Goal: Task Accomplishment & Management: Use online tool/utility

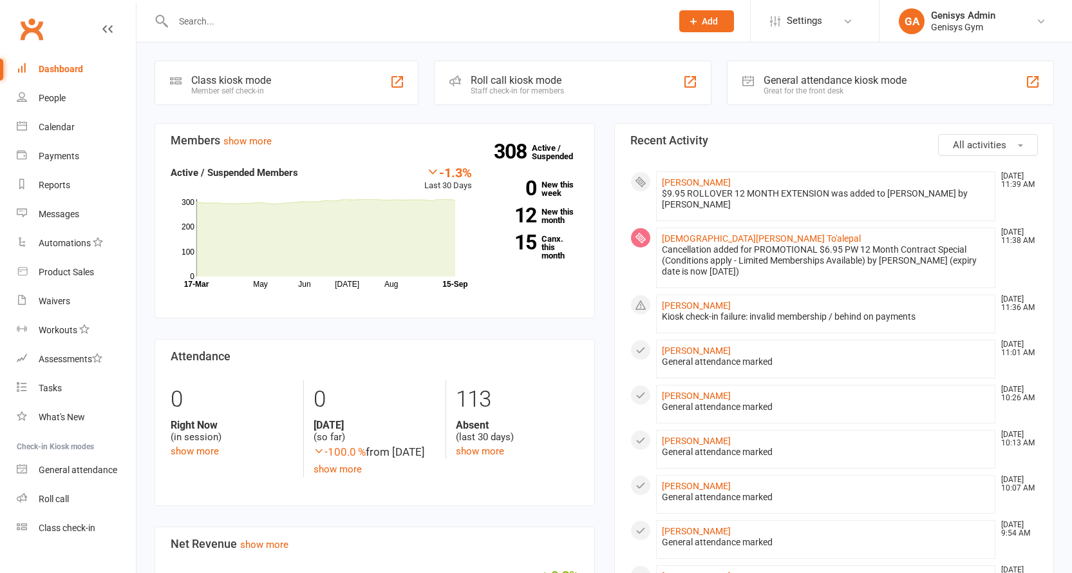
click at [817, 74] on div "General attendance kiosk mode" at bounding box center [835, 80] width 143 height 12
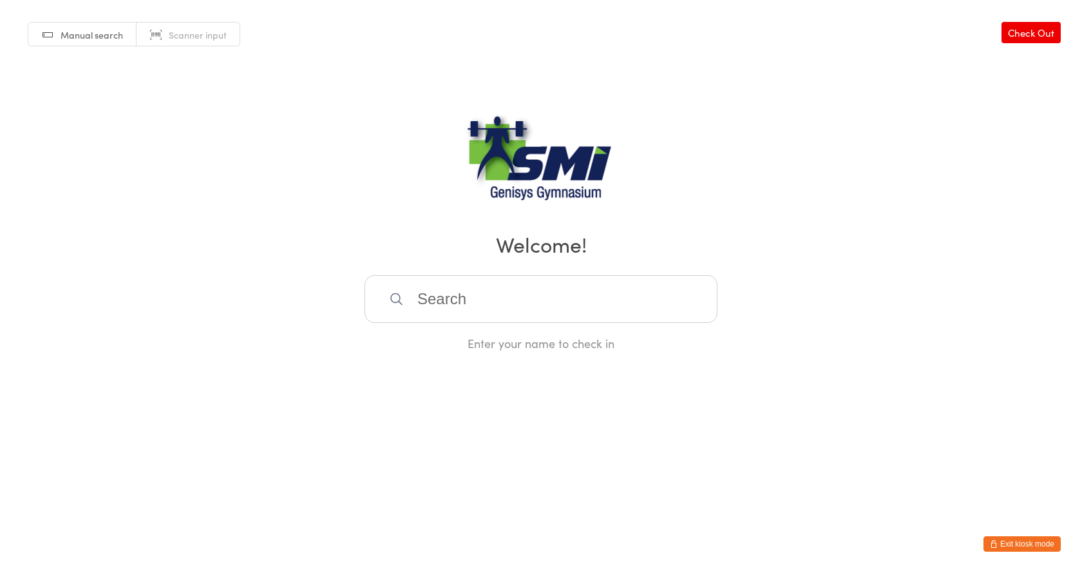
click at [1077, 135] on div "Manual search Scanner input Check Out Welcome! Enter your name to check in" at bounding box center [541, 175] width 1082 height 351
click at [179, 33] on span "Scanner input" at bounding box center [198, 34] width 58 height 13
type input "21571311262"
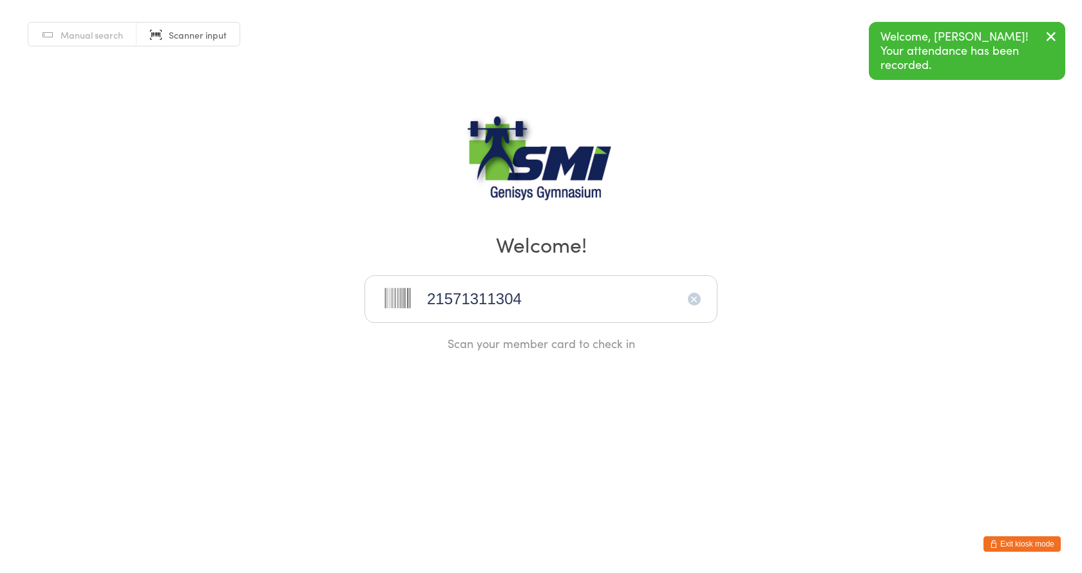
type input "21571311304"
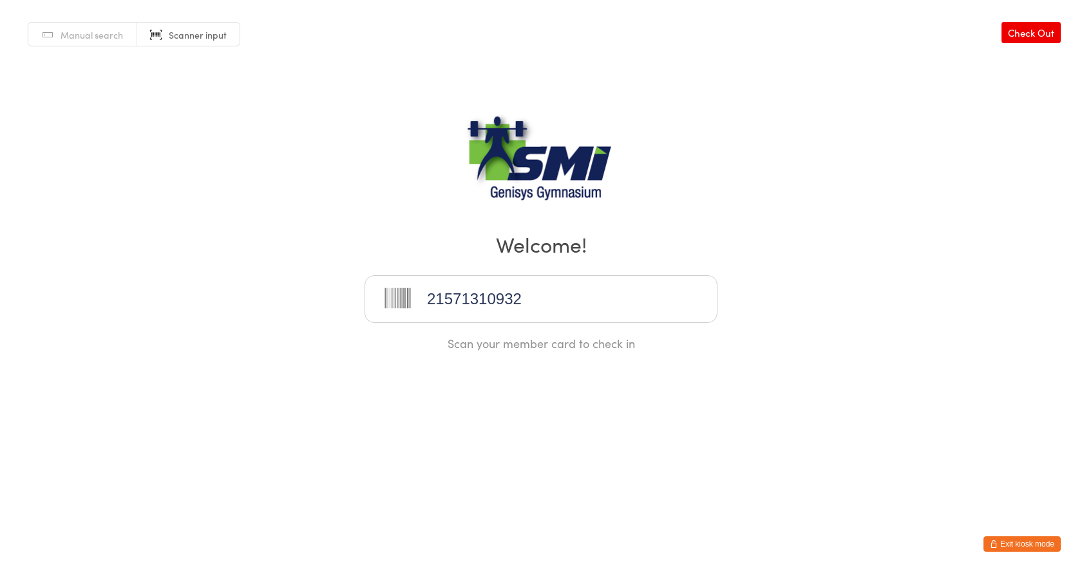
type input "21571310932"
type input "21571311305"
type input "21571310913"
type input "21571310984"
